Goal: Task Accomplishment & Management: Use online tool/utility

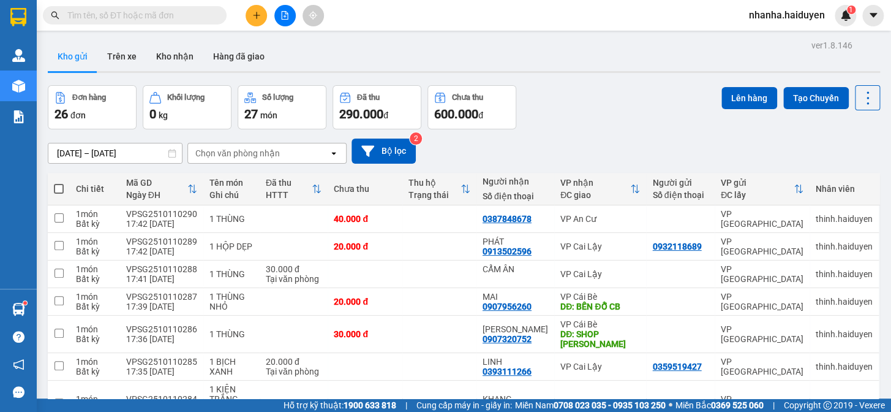
scroll to position [719, 0]
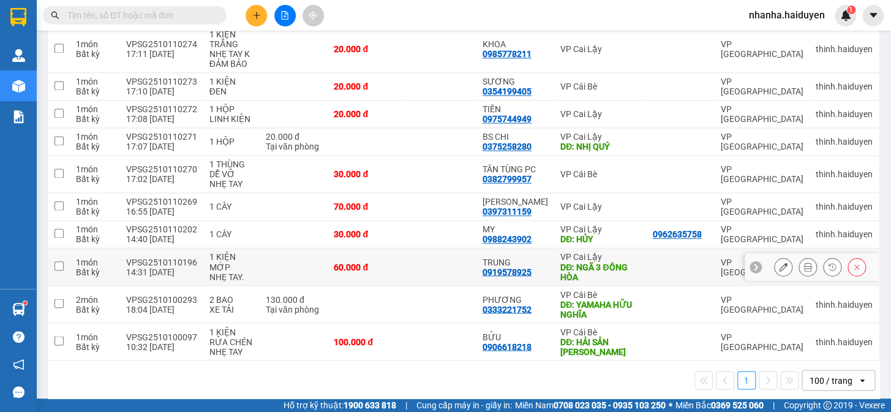
drag, startPoint x: 470, startPoint y: 265, endPoint x: 472, endPoint y: 251, distance: 14.3
click at [470, 265] on td at bounding box center [440, 266] width 74 height 37
checkbox input "true"
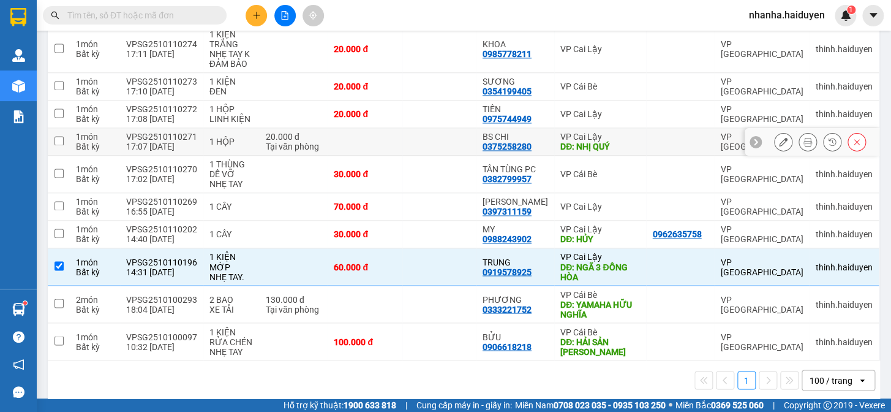
click at [418, 128] on td at bounding box center [440, 142] width 74 height 28
checkbox input "true"
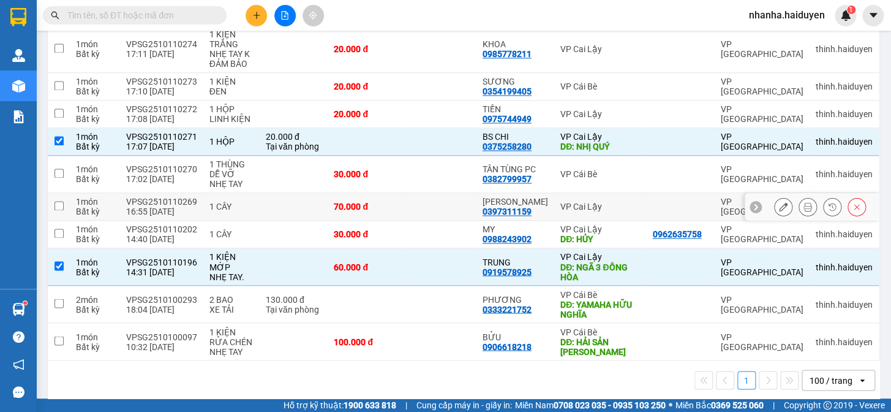
scroll to position [551, 0]
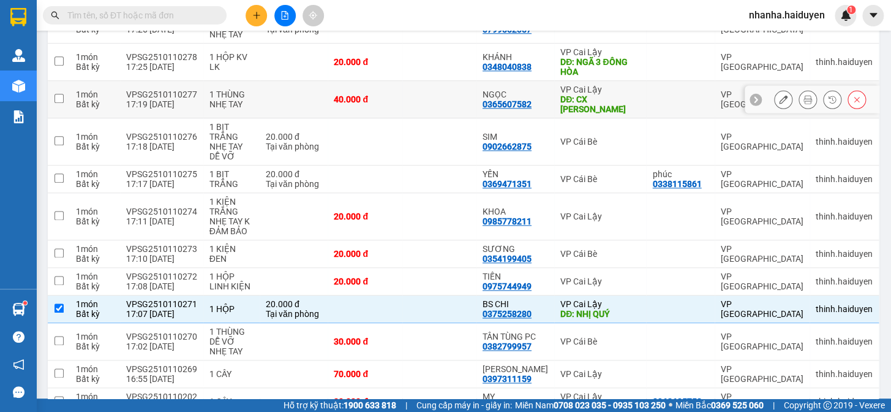
click at [561, 94] on div "DĐ: CX [PERSON_NAME]" at bounding box center [601, 104] width 80 height 20
checkbox input "true"
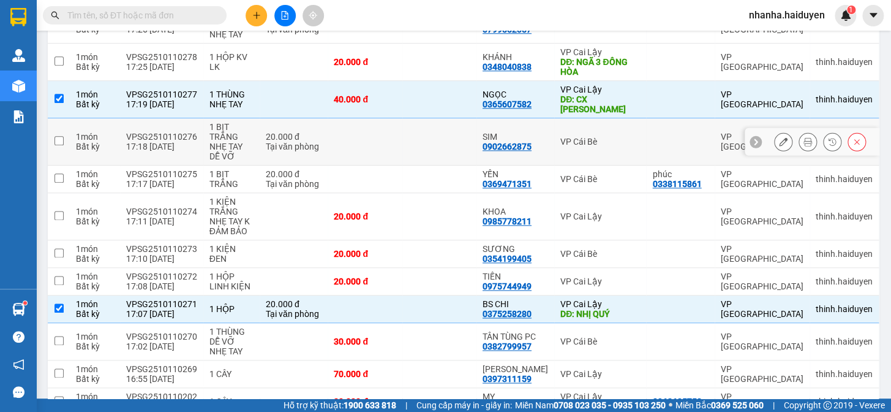
scroll to position [385, 0]
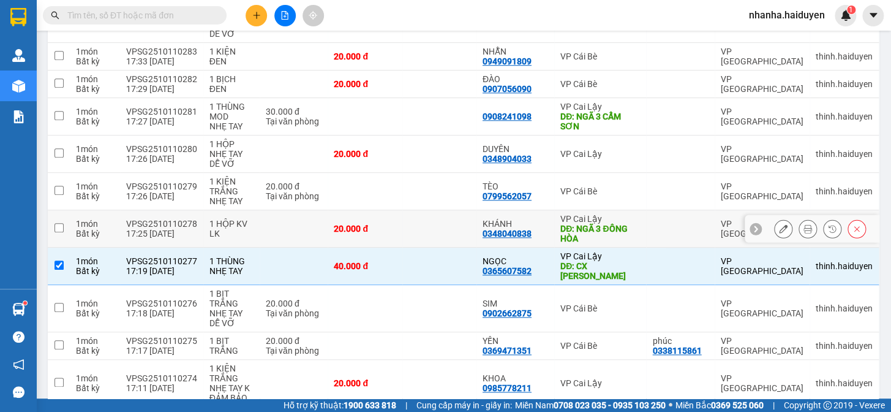
click at [363, 224] on div "20.000 đ" at bounding box center [365, 229] width 62 height 10
checkbox input "true"
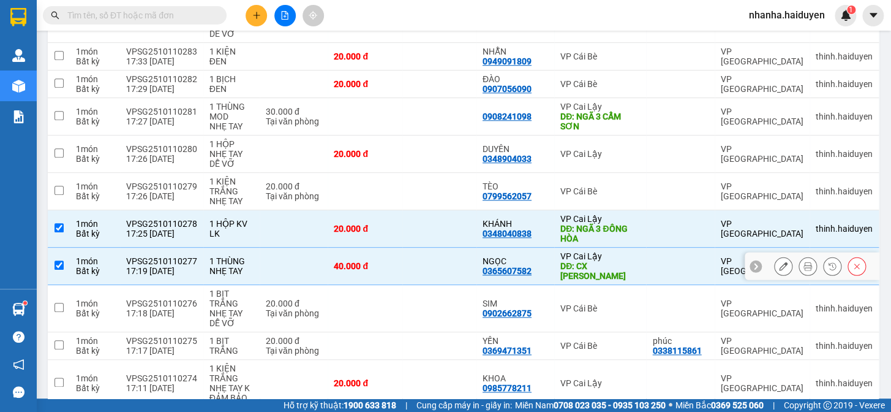
scroll to position [719, 0]
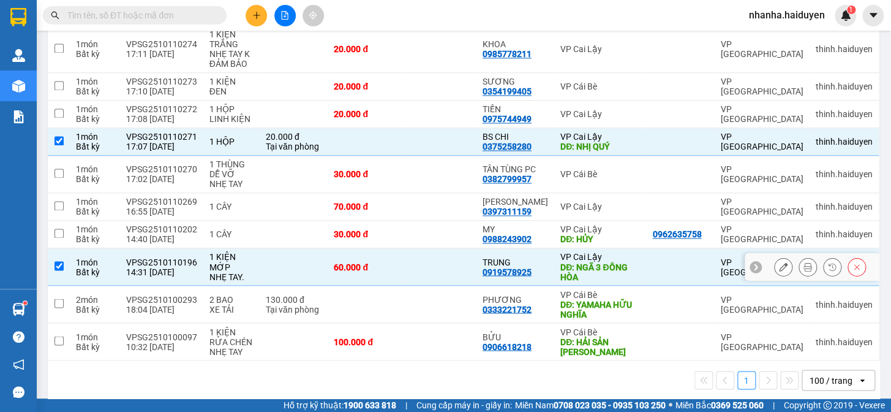
click at [447, 248] on td at bounding box center [440, 266] width 74 height 37
checkbox input "false"
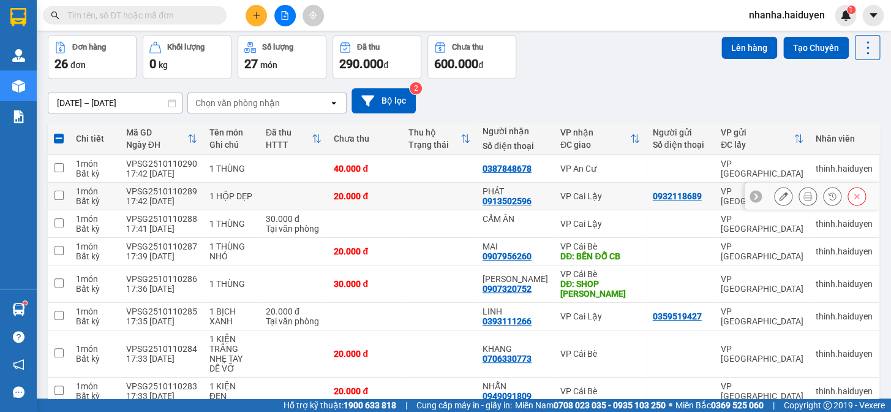
scroll to position [0, 0]
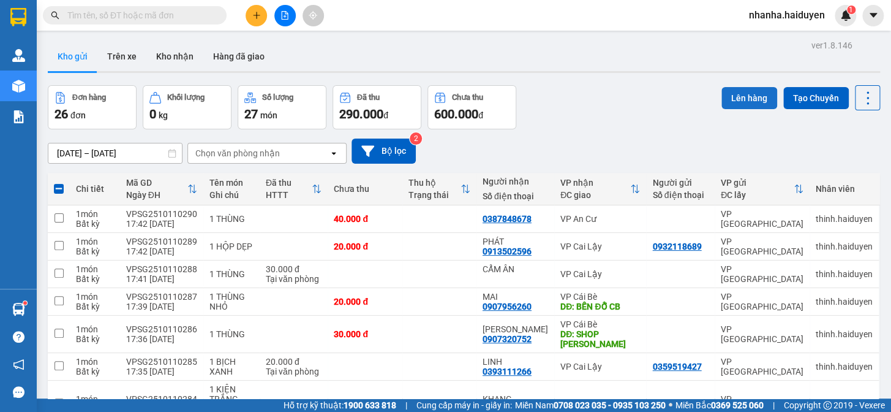
drag, startPoint x: 745, startPoint y: 97, endPoint x: 733, endPoint y: 92, distance: 12.9
click at [743, 97] on button "Lên hàng" at bounding box center [750, 98] width 56 height 22
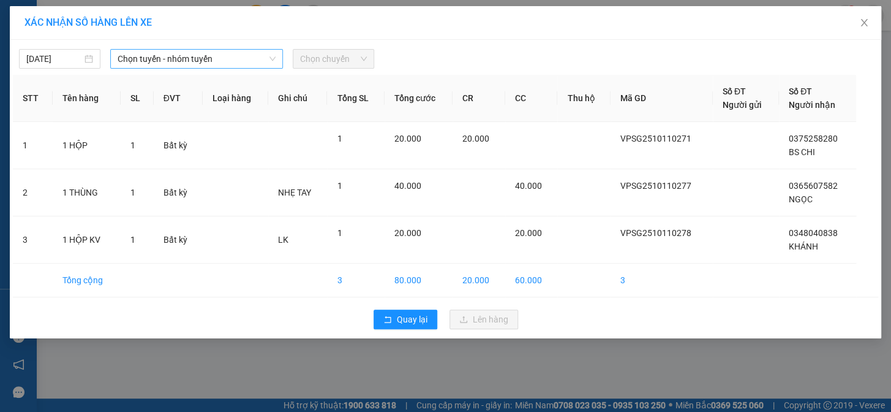
click at [178, 68] on div "Chọn tuyến - nhóm tuyến" at bounding box center [196, 59] width 173 height 20
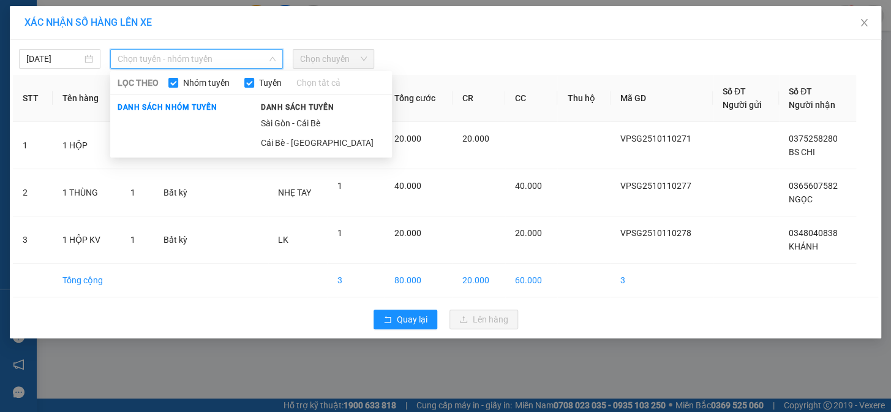
click at [278, 119] on li "Sài Gòn - Cái Bè" at bounding box center [323, 123] width 138 height 20
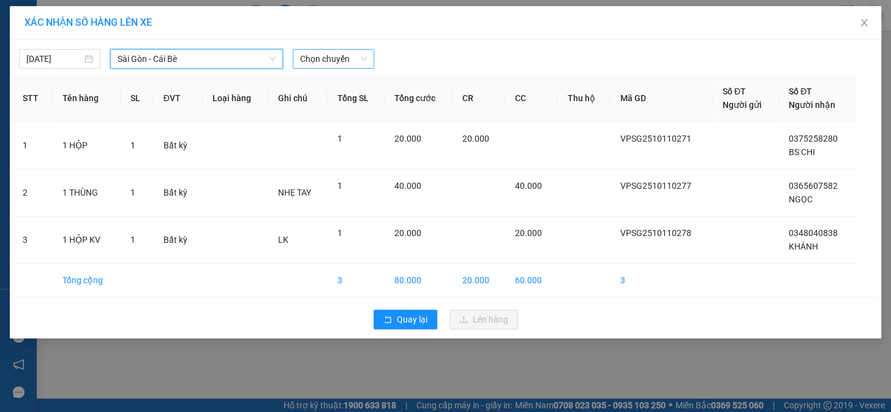
click at [339, 67] on span "Chọn chuyến" at bounding box center [333, 59] width 67 height 18
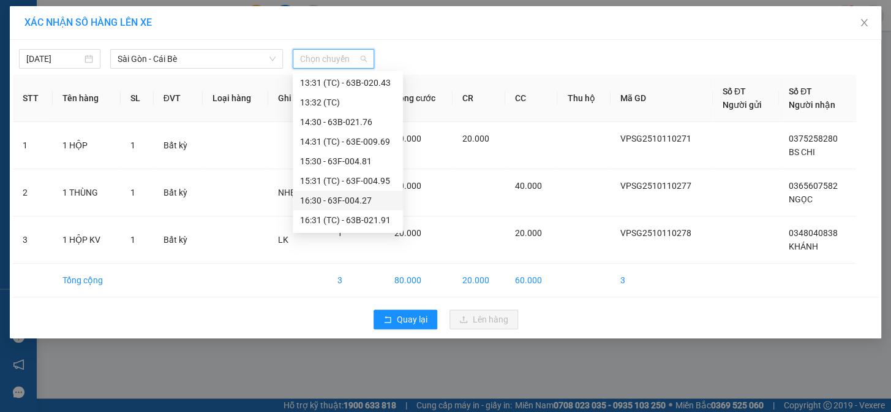
scroll to position [450, 0]
click at [363, 183] on div "18:31 (TC) - 63B-021.31" at bounding box center [348, 181] width 96 height 13
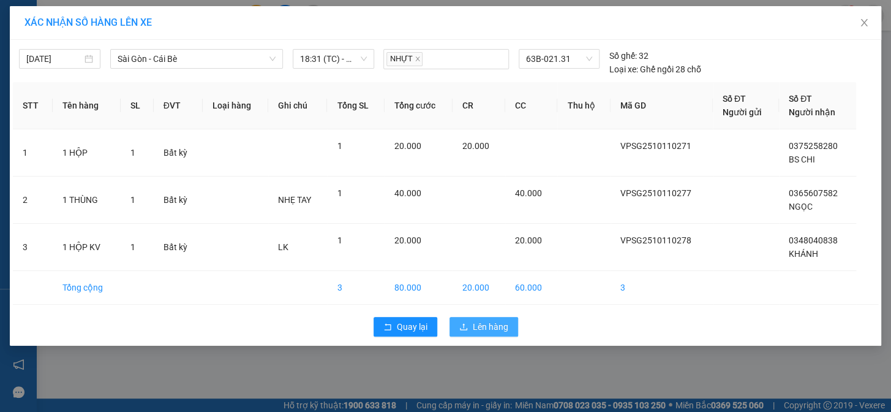
click at [485, 328] on span "Lên hàng" at bounding box center [491, 326] width 36 height 13
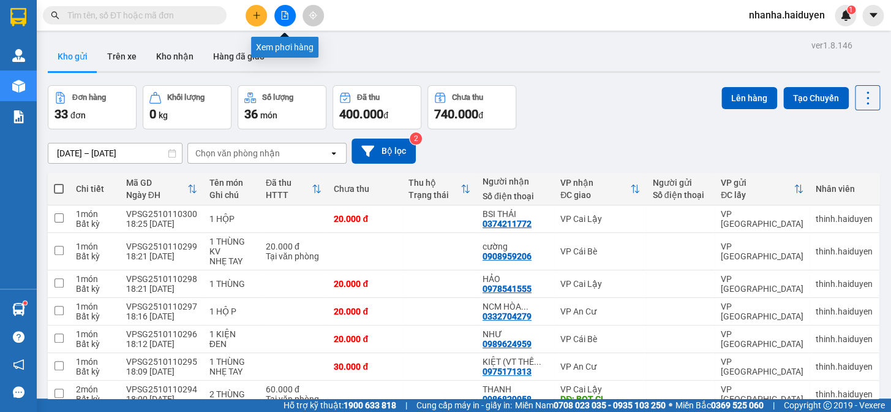
click at [286, 9] on button at bounding box center [284, 15] width 21 height 21
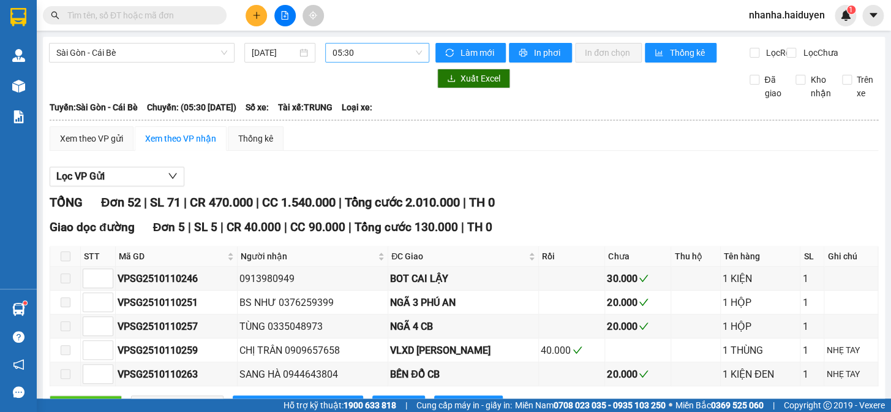
click at [352, 55] on span "05:30" at bounding box center [377, 53] width 89 height 18
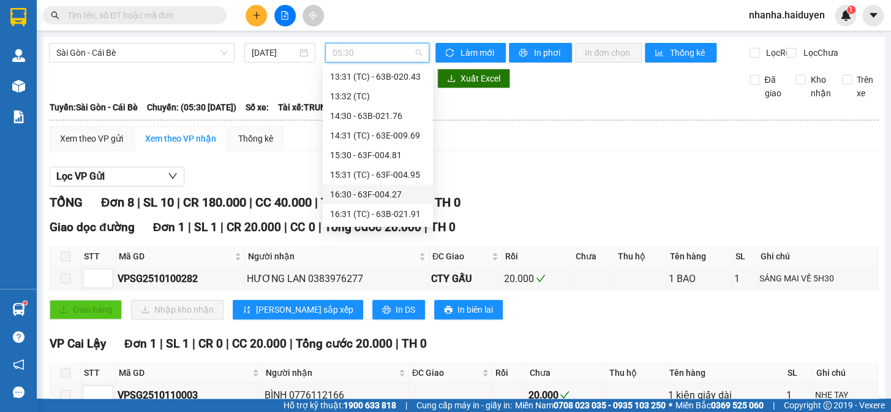
scroll to position [450, 0]
click at [391, 123] on div "17:30 - 63F-004.64" at bounding box center [378, 116] width 96 height 13
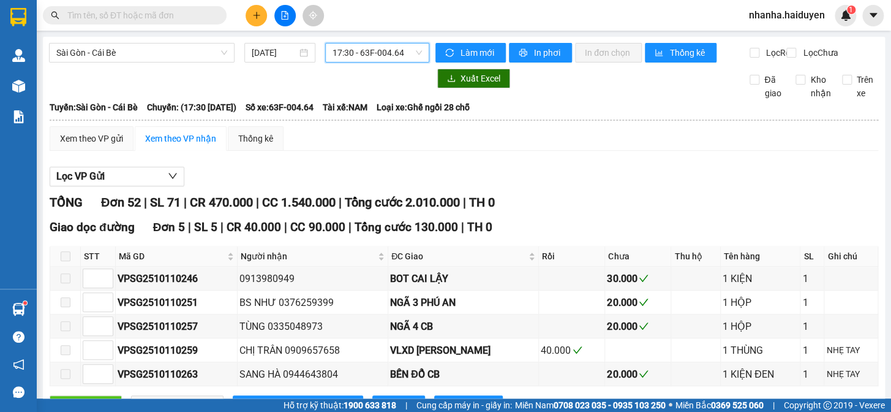
click at [366, 47] on span "17:30 - 63F-004.64" at bounding box center [377, 53] width 89 height 18
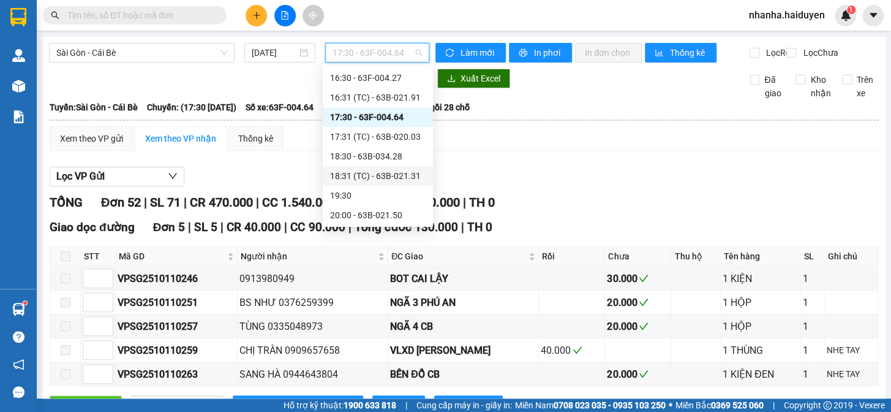
click at [390, 178] on div "18:31 (TC) - 63B-021.31" at bounding box center [378, 175] width 96 height 13
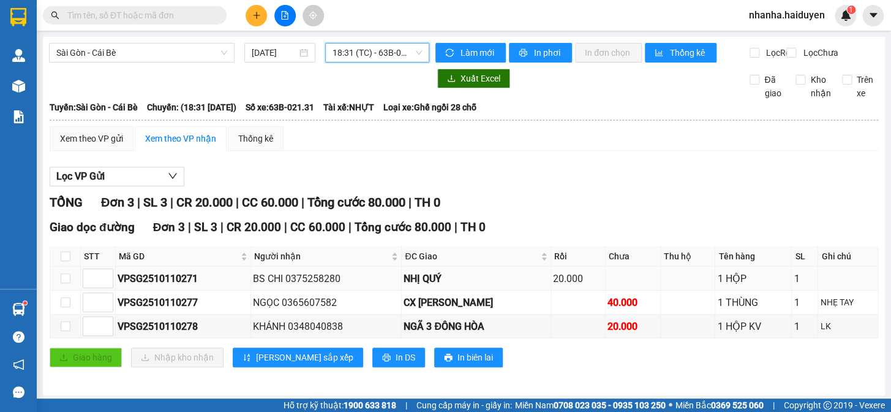
scroll to position [12, 0]
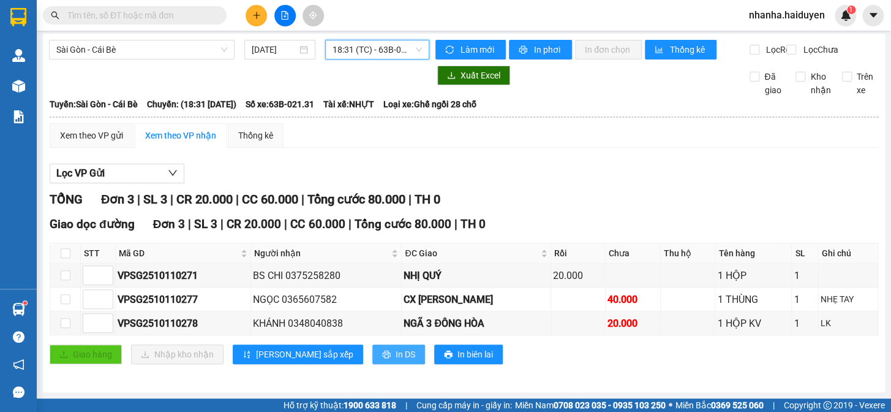
click at [373, 361] on button "In DS" at bounding box center [399, 354] width 53 height 20
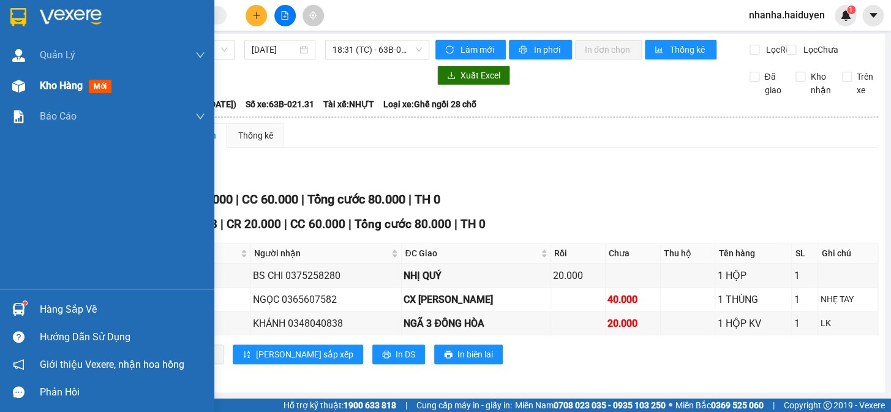
click at [35, 86] on div "Kho hàng mới" at bounding box center [107, 85] width 214 height 31
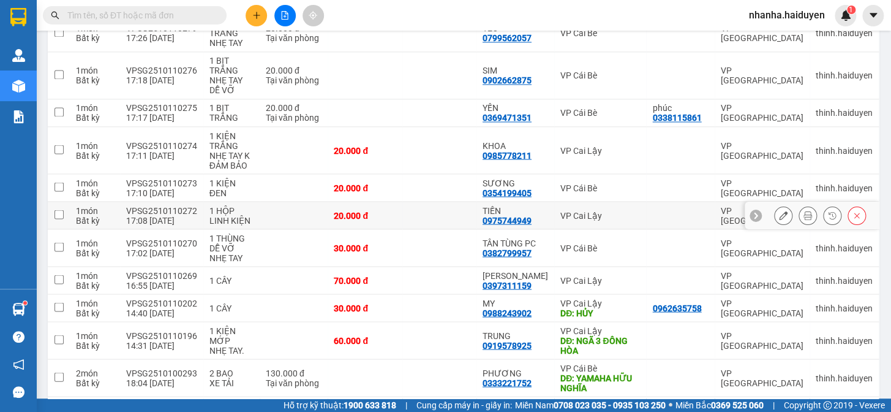
scroll to position [570, 0]
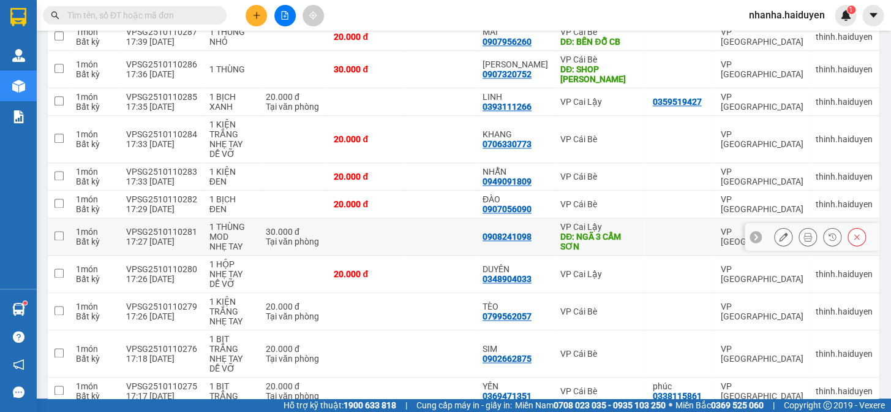
click at [575, 226] on div "VP Cai Lậy" at bounding box center [601, 227] width 80 height 10
checkbox input "true"
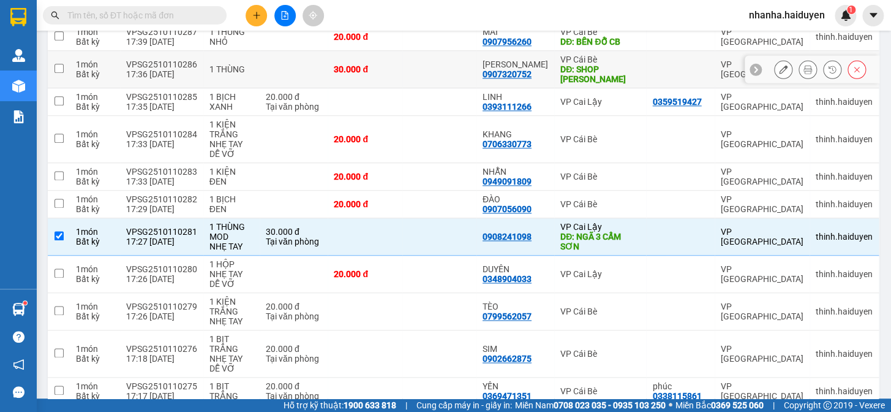
click at [578, 61] on div "VP Cái Bè" at bounding box center [601, 60] width 80 height 10
checkbox input "true"
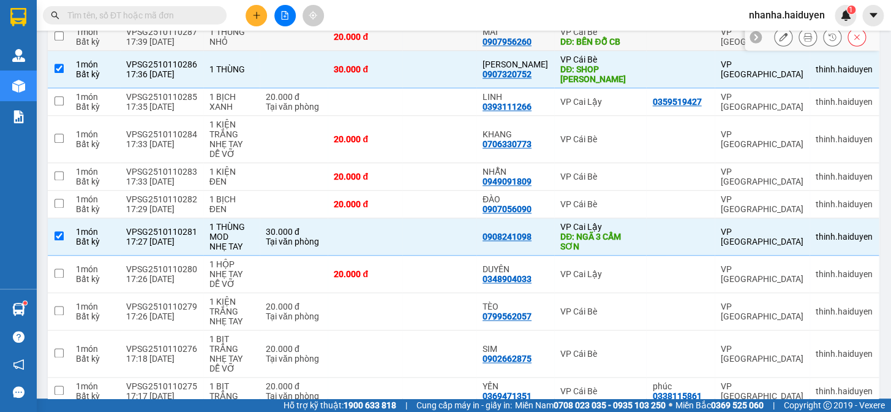
click at [579, 32] on div "VP Cái Bè" at bounding box center [601, 32] width 80 height 10
checkbox input "true"
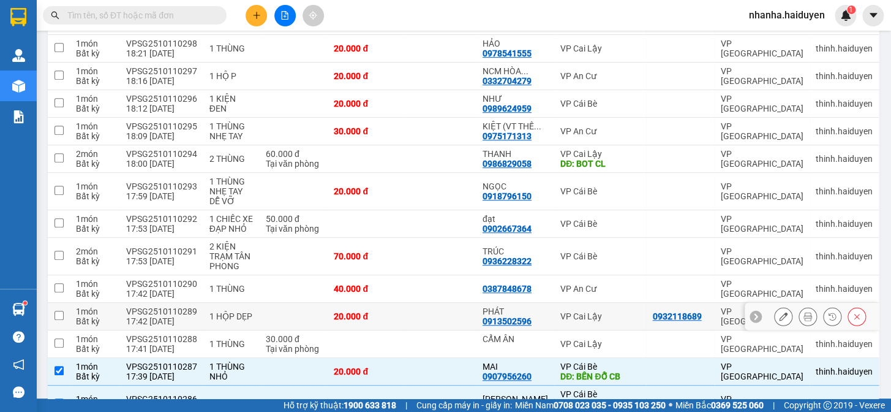
scroll to position [12, 0]
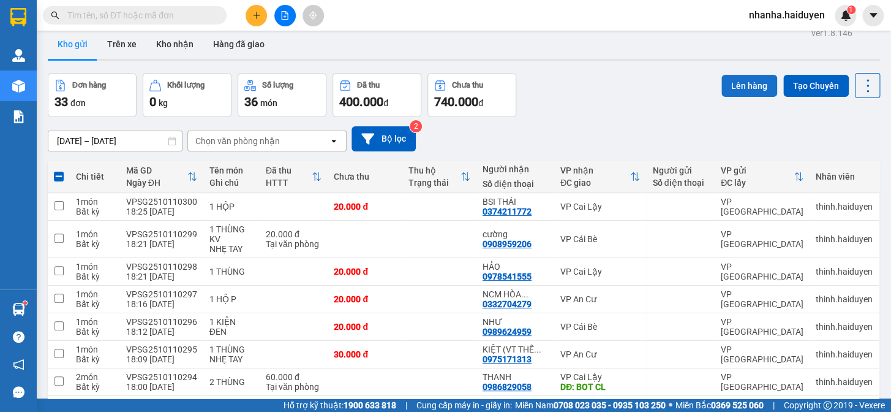
click at [729, 83] on button "Lên hàng" at bounding box center [750, 86] width 56 height 22
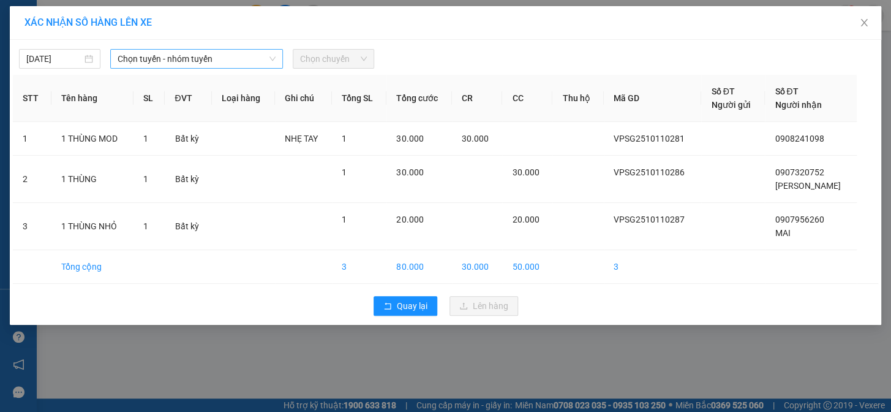
click at [125, 56] on span "Chọn tuyến - nhóm tuyến" at bounding box center [197, 59] width 158 height 18
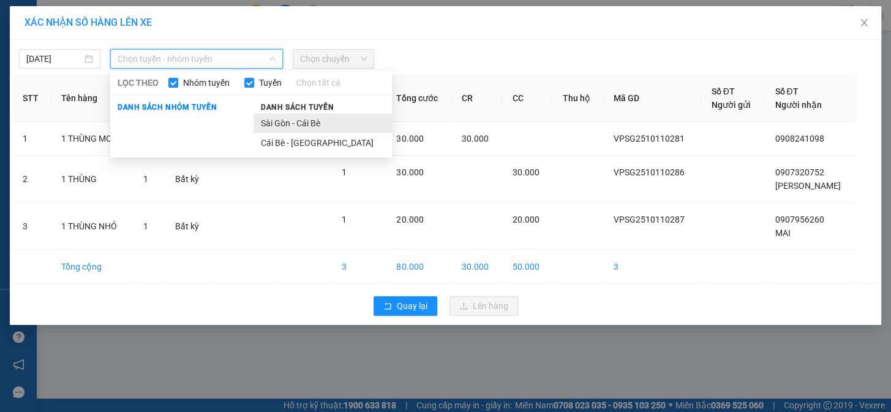
click at [287, 131] on li "Sài Gòn - Cái Bè" at bounding box center [323, 123] width 138 height 20
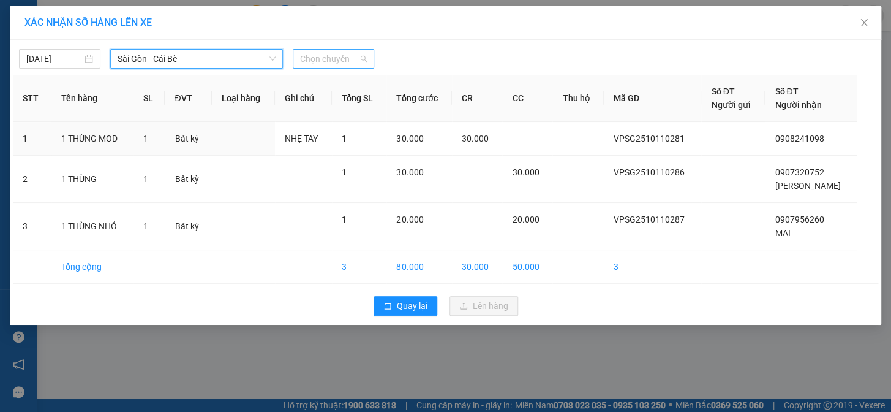
click at [330, 59] on span "Chọn chuyến" at bounding box center [333, 59] width 67 height 18
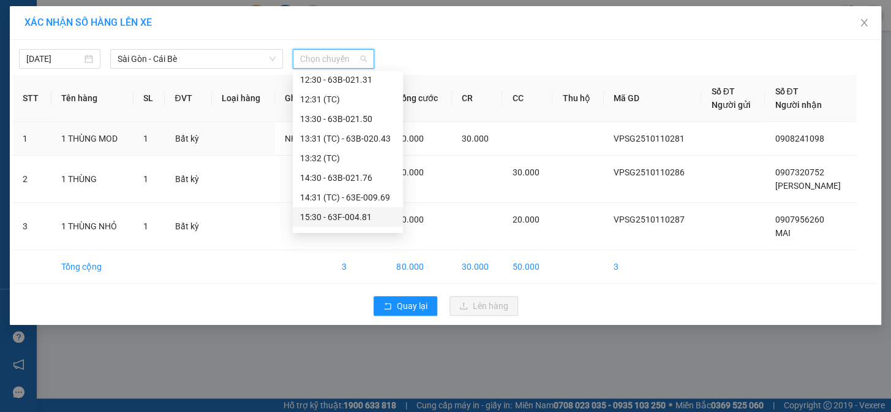
scroll to position [390, 0]
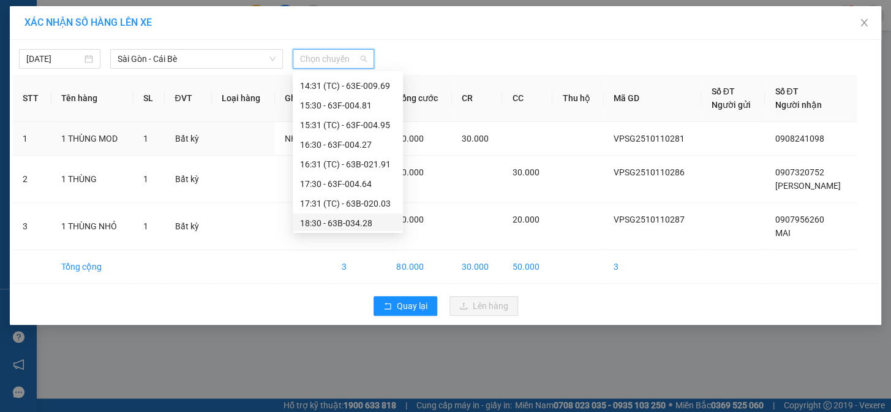
click at [345, 221] on div "18:30 - 63B-034.28" at bounding box center [348, 222] width 96 height 13
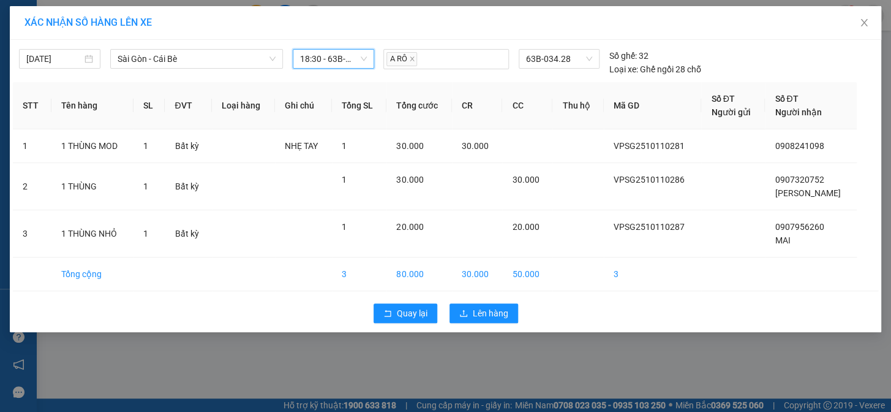
click at [461, 324] on div "Quay lại Lên hàng" at bounding box center [446, 313] width 866 height 32
click at [466, 319] on button "Lên hàng" at bounding box center [484, 313] width 69 height 20
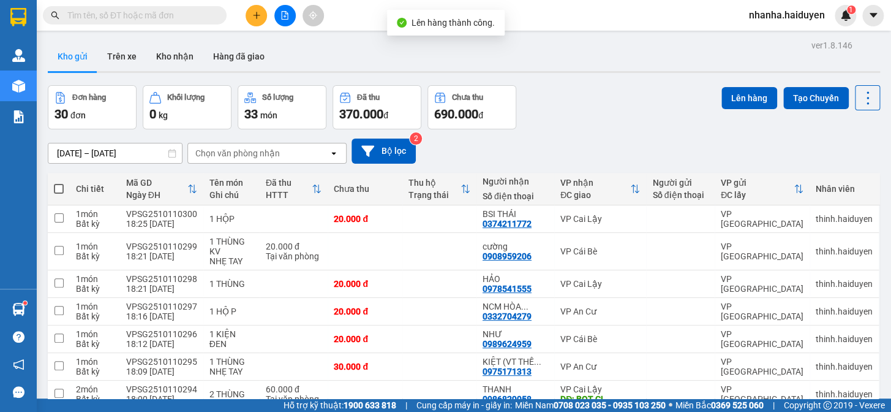
click at [284, 15] on icon "file-add" at bounding box center [285, 15] width 9 height 9
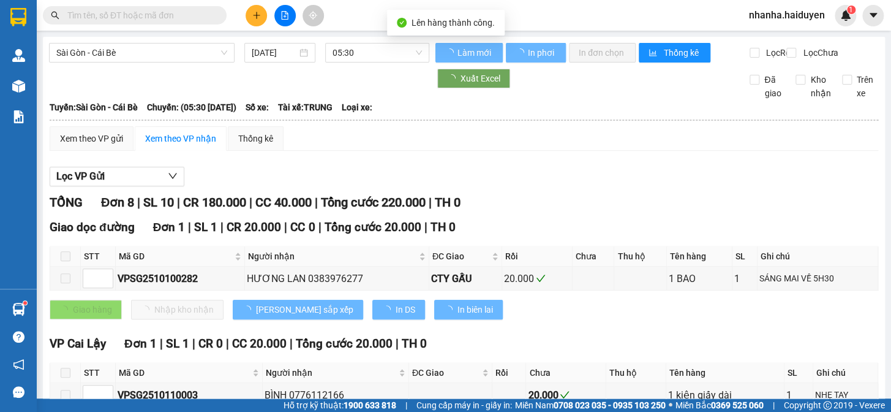
click at [374, 52] on span "05:30" at bounding box center [377, 53] width 89 height 18
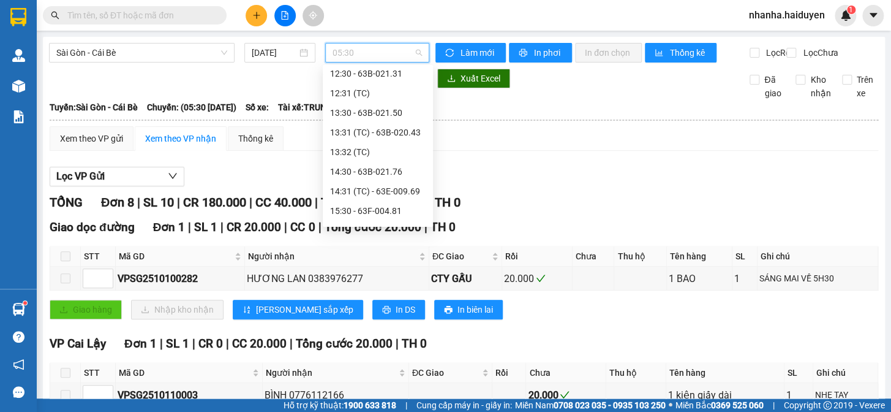
scroll to position [390, 0]
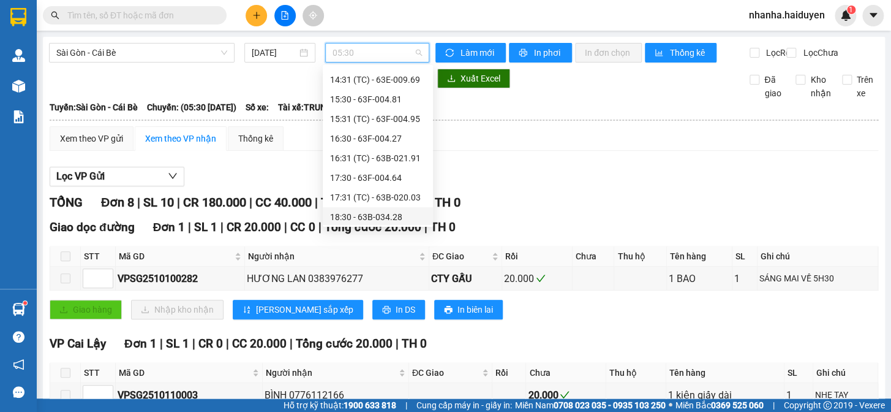
click at [379, 218] on div "18:30 - 63B-034.28" at bounding box center [378, 216] width 96 height 13
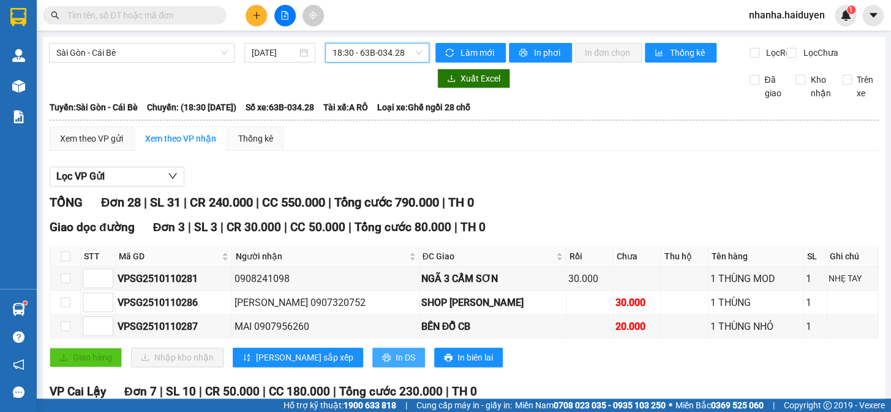
click at [396, 361] on span "In DS" at bounding box center [406, 356] width 20 height 13
click at [67, 261] on input "checkbox" at bounding box center [66, 256] width 10 height 10
checkbox input "true"
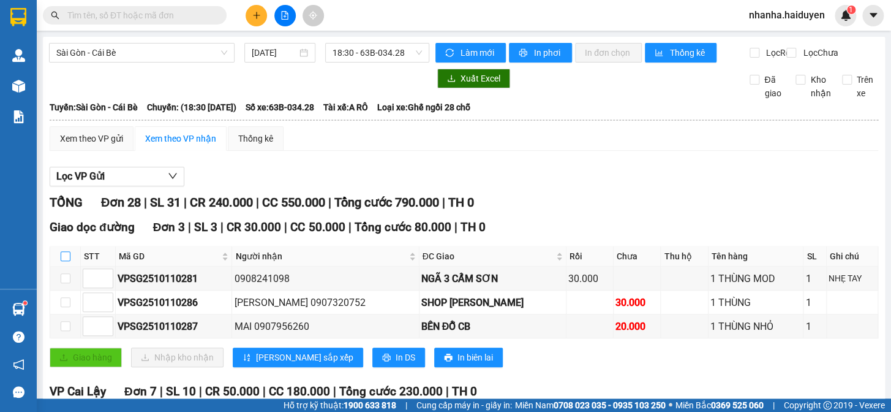
checkbox input "true"
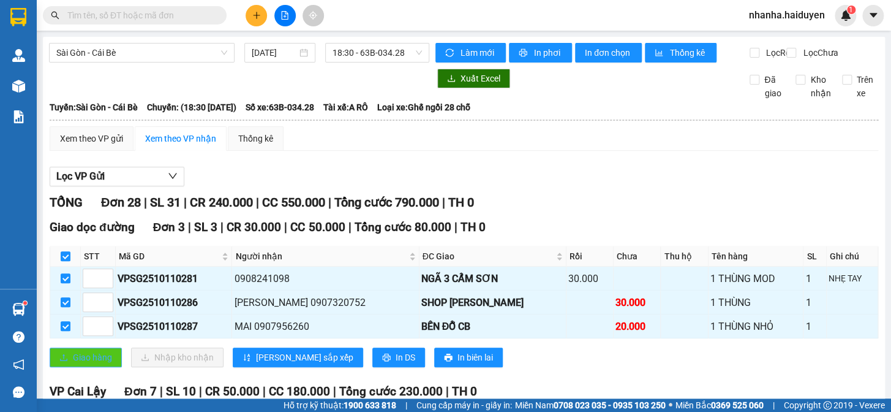
click at [98, 364] on span "Giao hàng" at bounding box center [92, 356] width 39 height 13
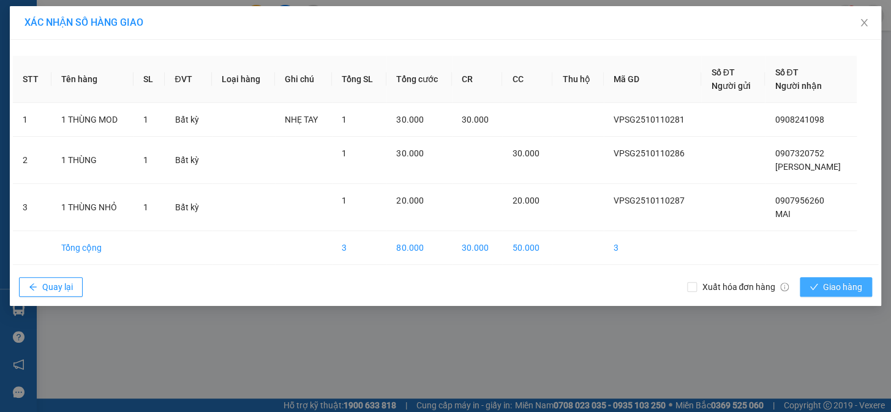
click at [825, 293] on button "Giao hàng" at bounding box center [836, 287] width 72 height 20
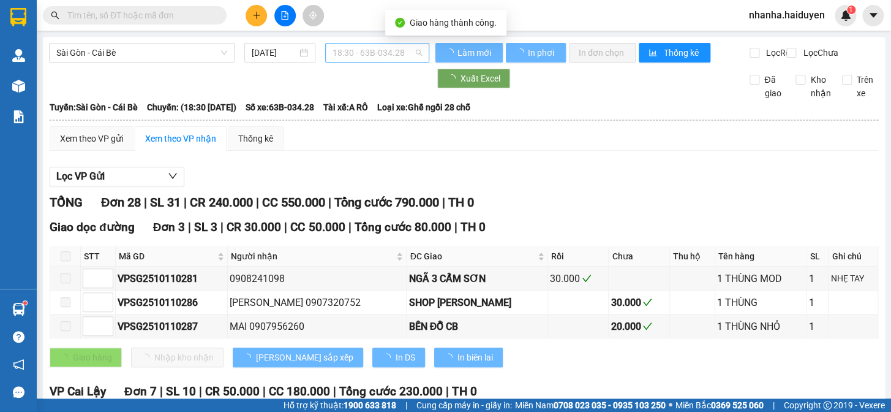
click at [380, 52] on span "18:30 - 63B-034.28" at bounding box center [377, 53] width 89 height 18
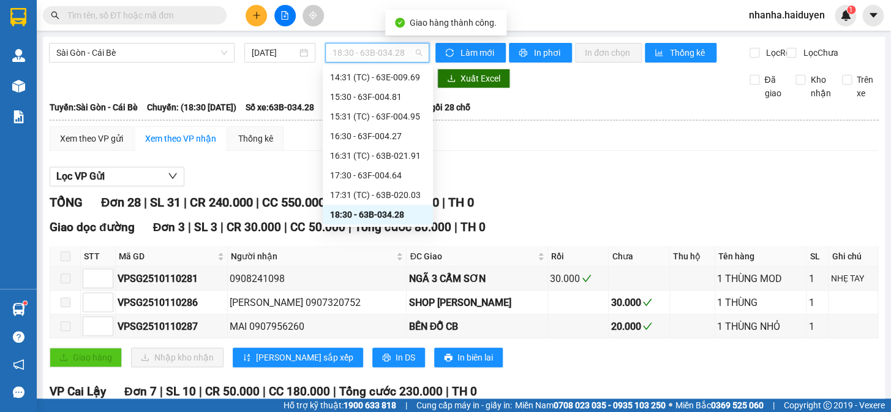
scroll to position [447, 0]
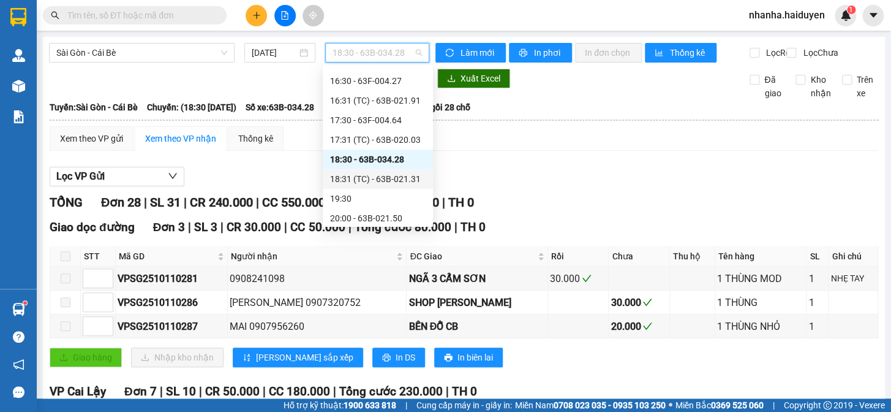
click at [370, 183] on div "18:31 (TC) - 63B-021.31" at bounding box center [378, 178] width 96 height 13
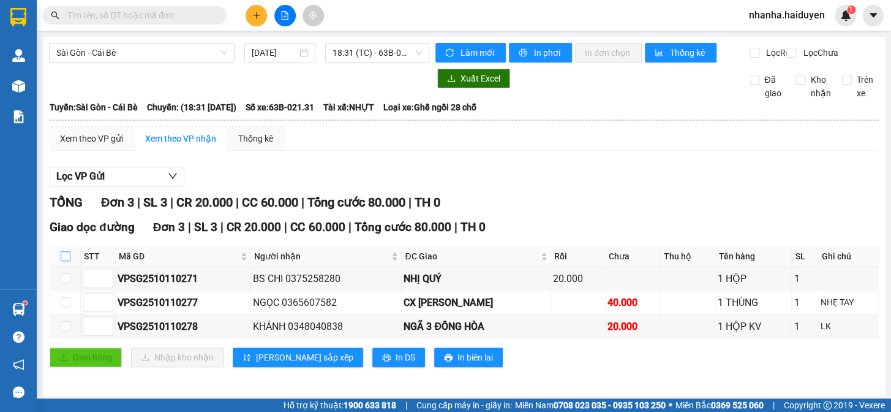
click at [62, 261] on input "checkbox" at bounding box center [66, 256] width 10 height 10
checkbox input "true"
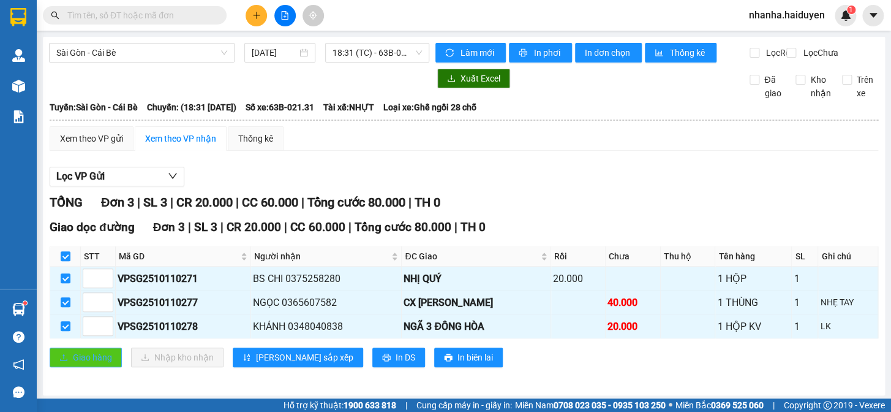
click at [73, 364] on span "Giao hàng" at bounding box center [92, 356] width 39 height 13
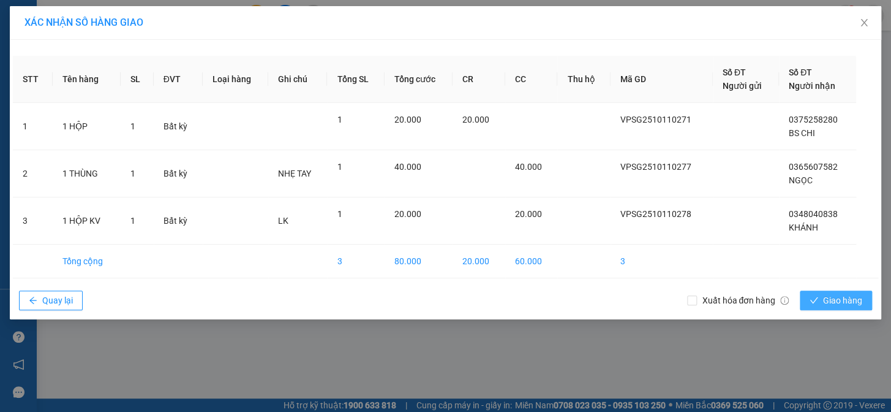
click at [821, 303] on button "Giao hàng" at bounding box center [836, 300] width 72 height 20
